Goal: Transaction & Acquisition: Obtain resource

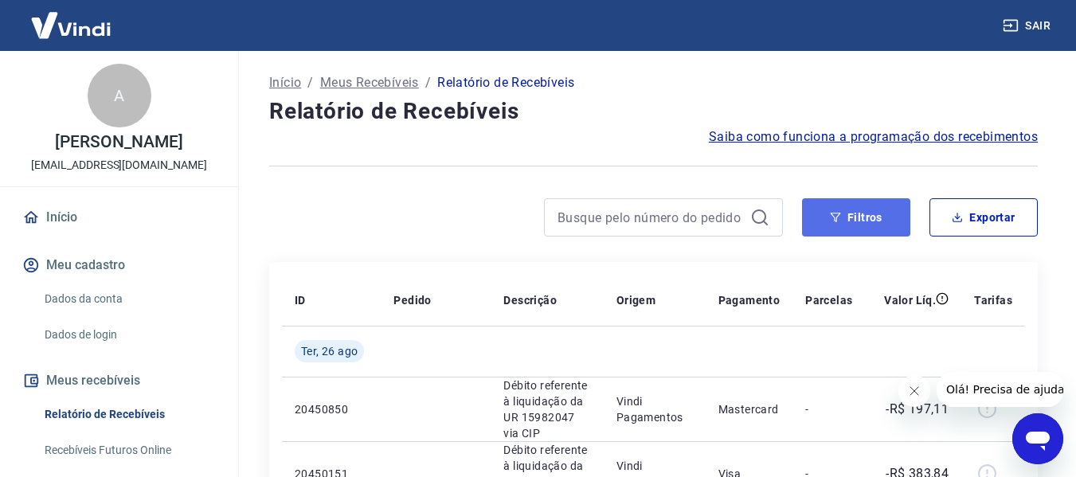
click at [864, 219] on button "Filtros" at bounding box center [856, 217] width 108 height 38
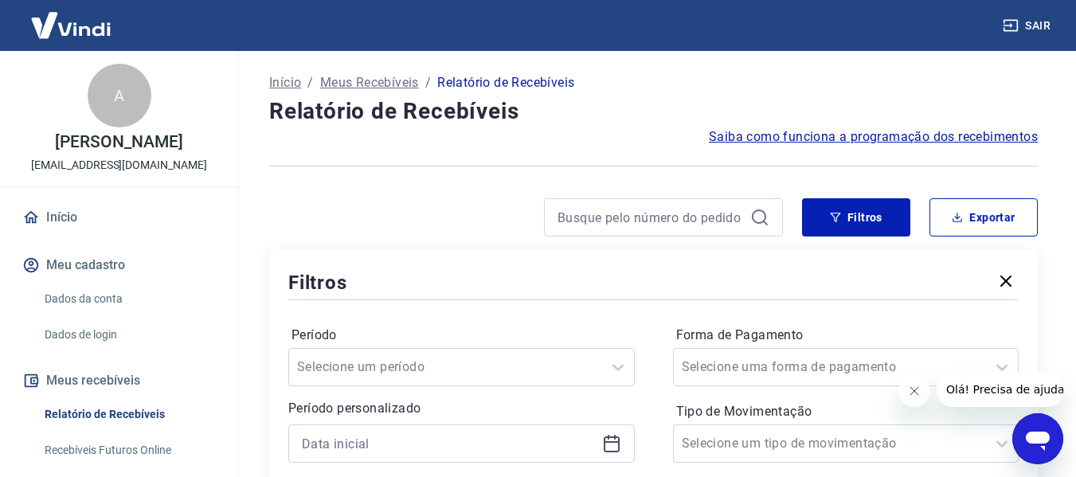
click at [911, 393] on icon "Fechar mensagem da empresa" at bounding box center [913, 391] width 13 height 13
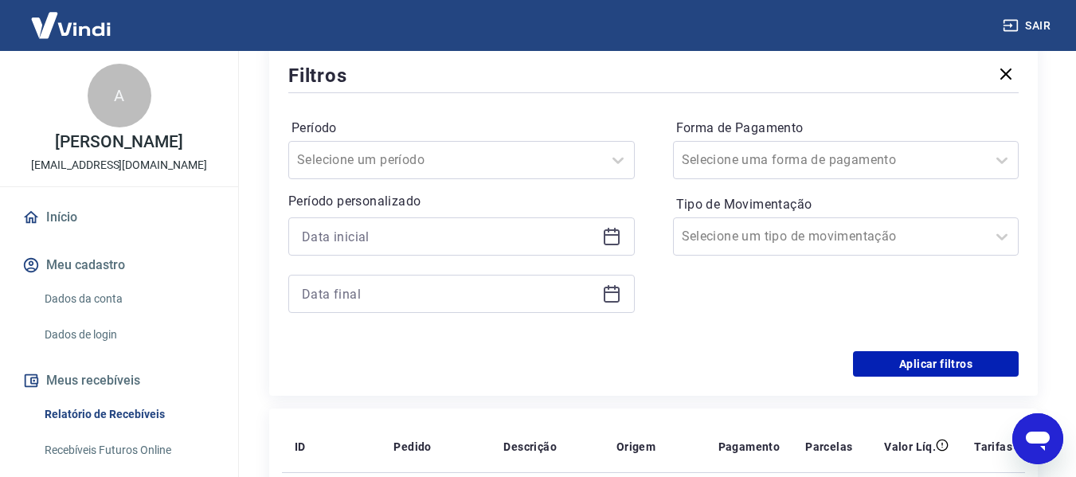
scroll to position [211, 0]
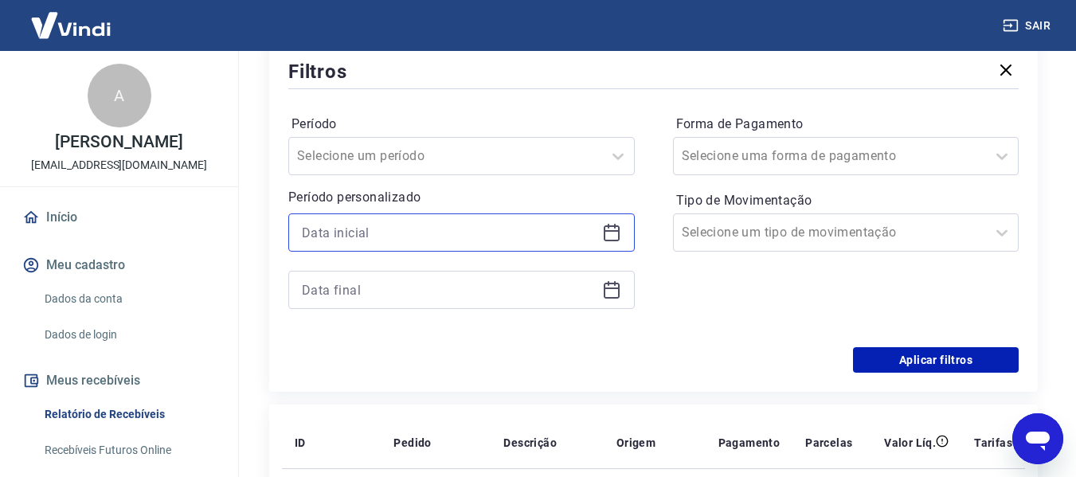
click at [522, 221] on input at bounding box center [449, 233] width 294 height 24
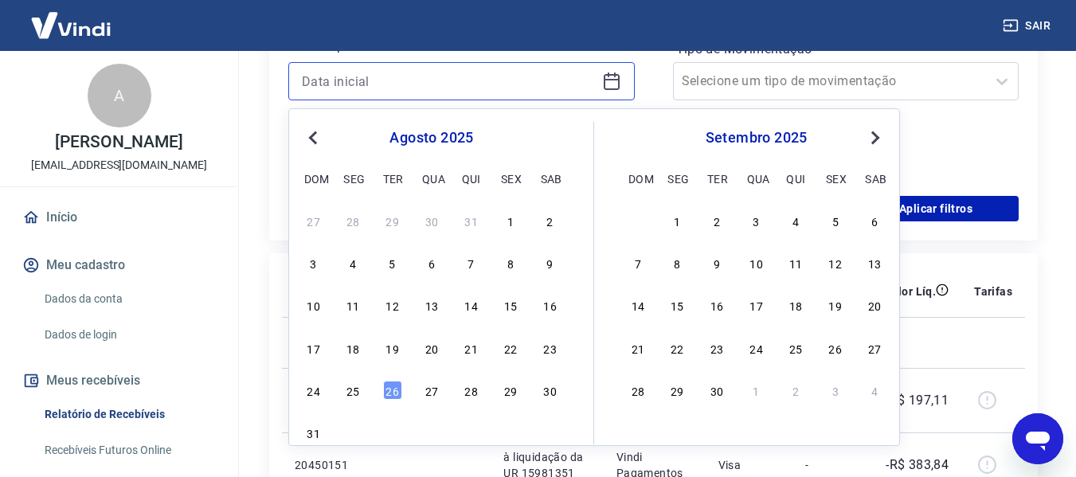
scroll to position [394, 0]
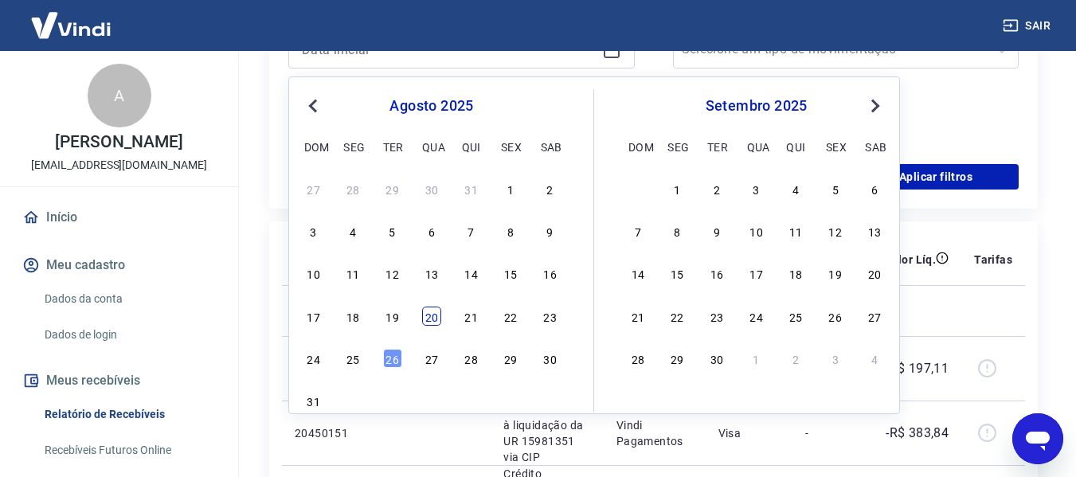
click at [432, 311] on div "20" at bounding box center [431, 316] width 19 height 19
type input "[DATE]"
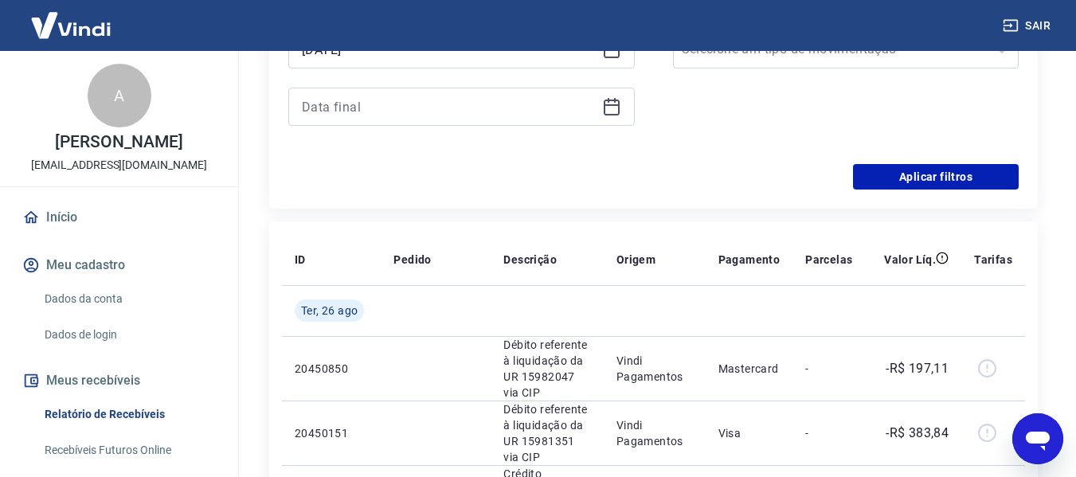
click at [448, 94] on div at bounding box center [461, 107] width 346 height 38
click at [446, 107] on input at bounding box center [449, 107] width 294 height 24
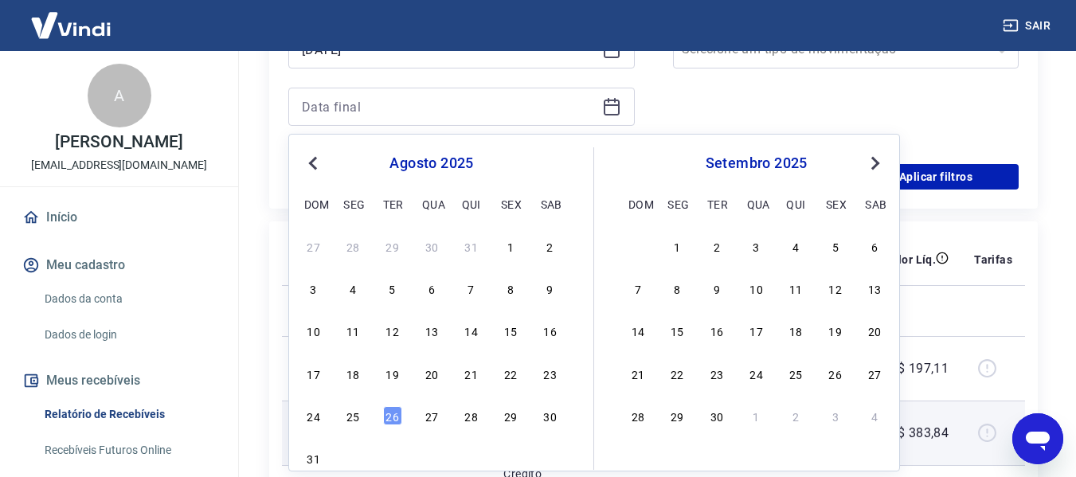
click at [352, 415] on div "25" at bounding box center [352, 415] width 19 height 19
type input "[DATE]"
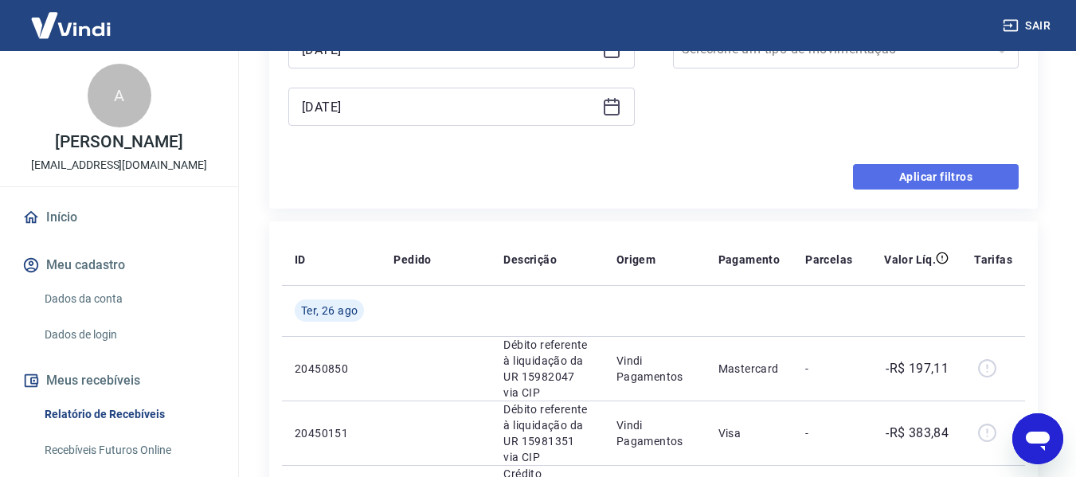
click at [907, 170] on button "Aplicar filtros" at bounding box center [936, 176] width 166 height 25
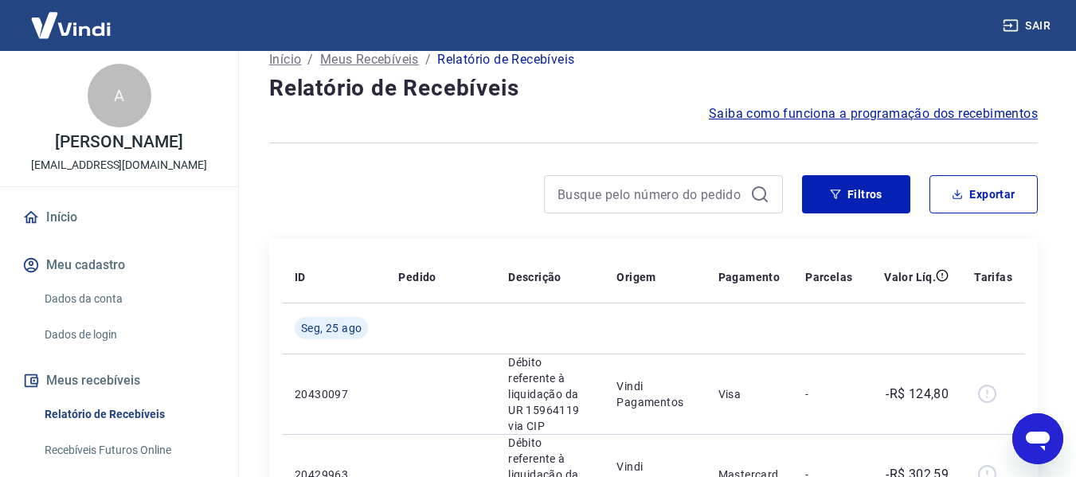
scroll to position [4, 0]
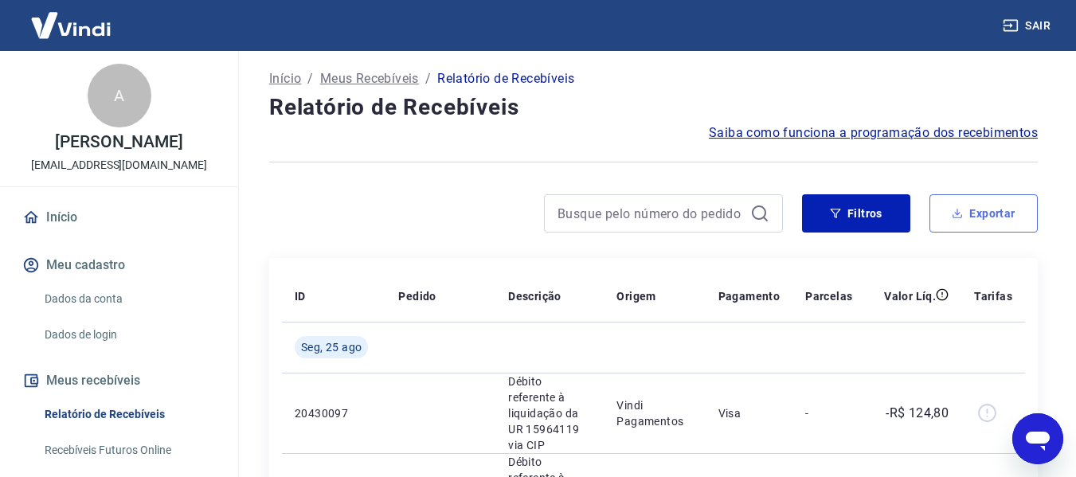
click at [982, 217] on button "Exportar" at bounding box center [983, 213] width 108 height 38
type input "[DATE]"
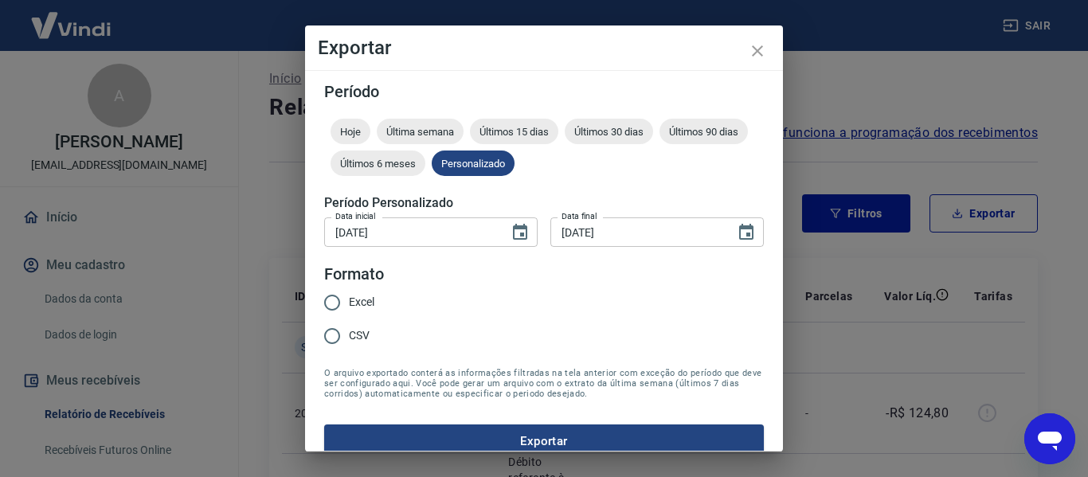
click at [340, 326] on input "CSV" at bounding box center [331, 335] width 33 height 33
radio input "true"
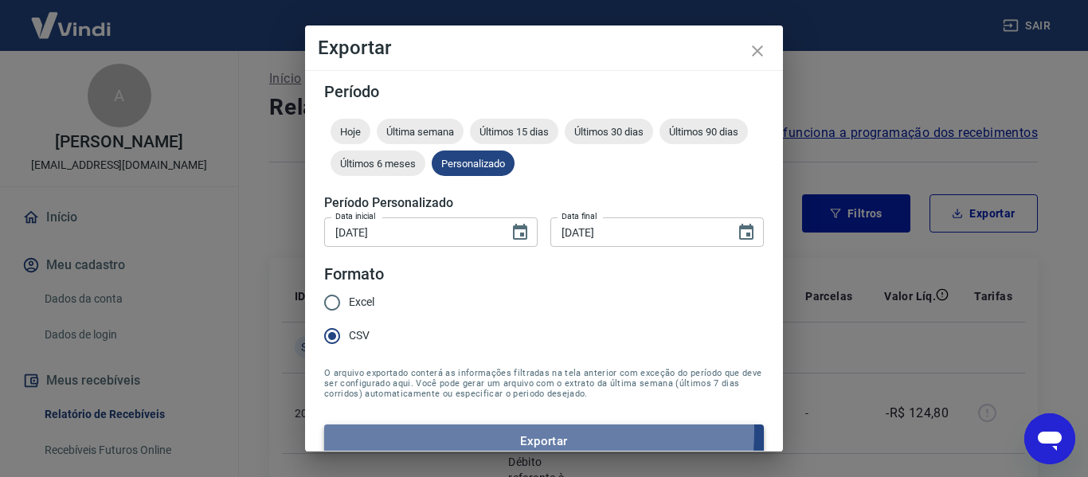
click at [462, 430] on button "Exportar" at bounding box center [544, 441] width 440 height 33
